Goal: Transaction & Acquisition: Purchase product/service

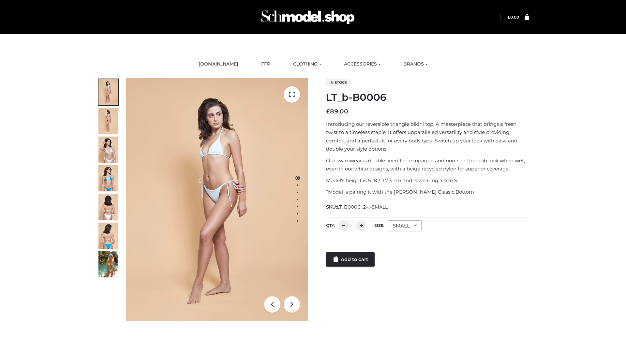
click at [351, 259] on link "Add to cart" at bounding box center [350, 259] width 49 height 14
